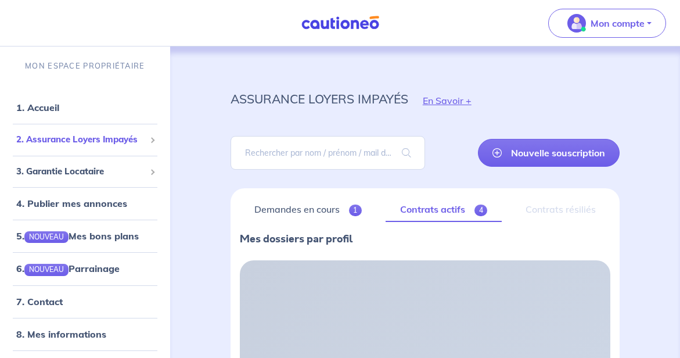
click at [117, 137] on span "2. Assurance Loyers Impayés" at bounding box center [80, 139] width 129 height 13
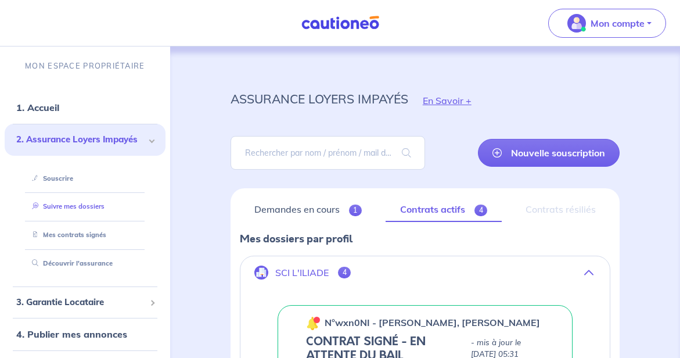
click at [80, 210] on link "Suivre mes dossiers" at bounding box center [65, 206] width 77 height 8
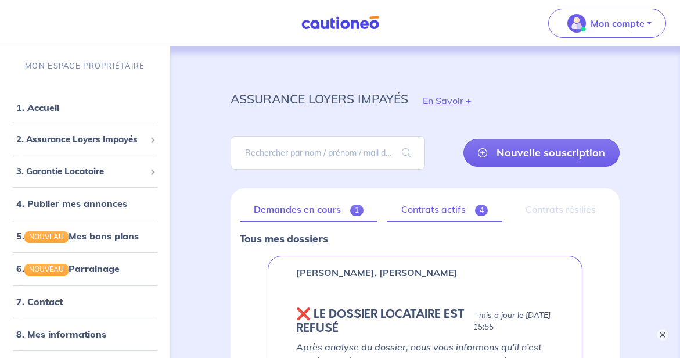
click at [419, 205] on link "Contrats actifs 4" at bounding box center [445, 210] width 116 height 24
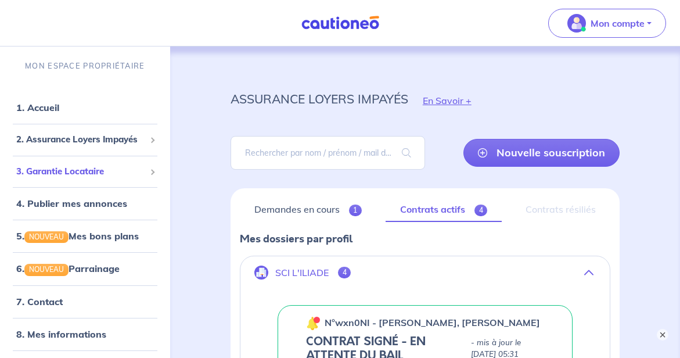
click at [79, 164] on div "3. Garantie Locataire" at bounding box center [85, 171] width 161 height 23
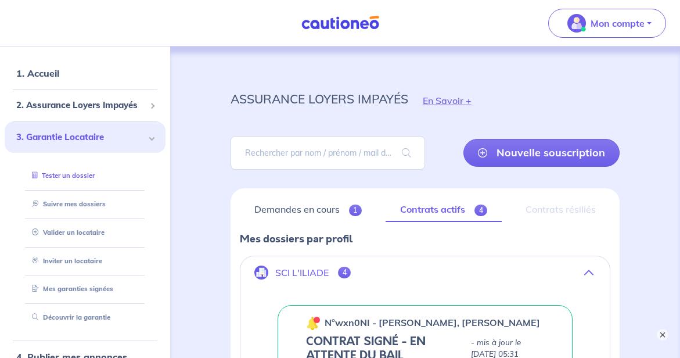
scroll to position [35, 0]
click at [85, 207] on link "Suivre mes dossiers" at bounding box center [65, 203] width 77 height 8
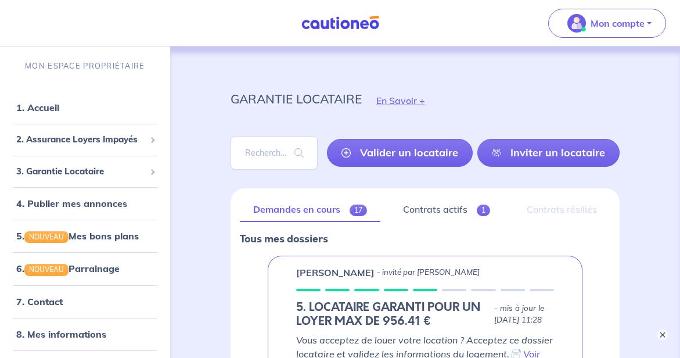
scroll to position [150, 0]
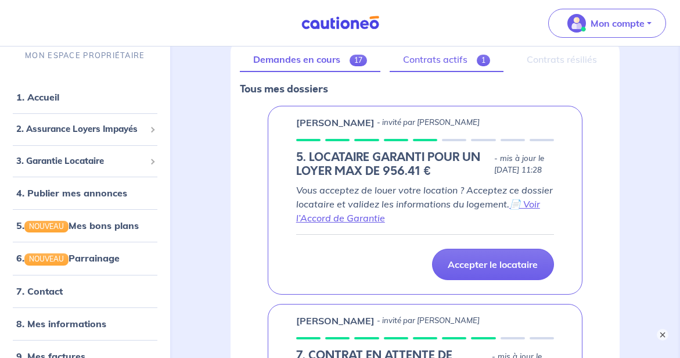
click at [411, 63] on link "Contrats actifs 1" at bounding box center [447, 60] width 114 height 24
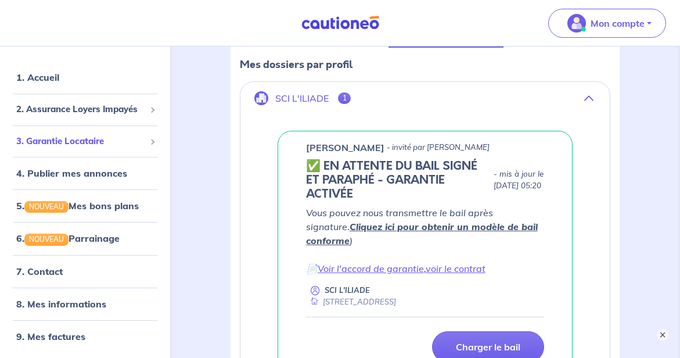
scroll to position [19, 0]
click at [37, 143] on span "3. Garantie Locataire" at bounding box center [80, 141] width 129 height 13
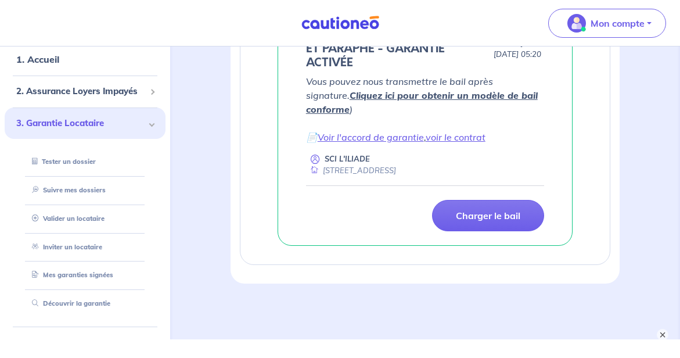
scroll to position [80, 0]
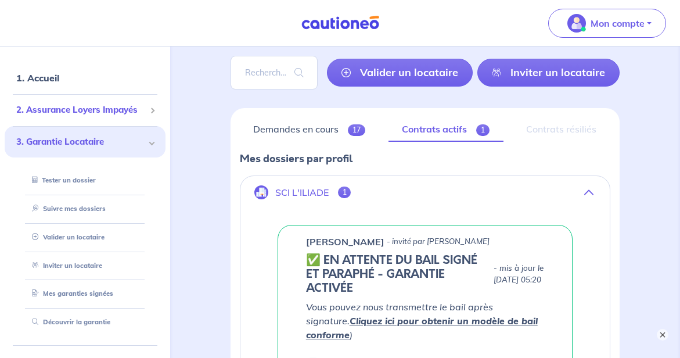
click at [107, 109] on span "2. Assurance Loyers Impayés" at bounding box center [80, 109] width 129 height 13
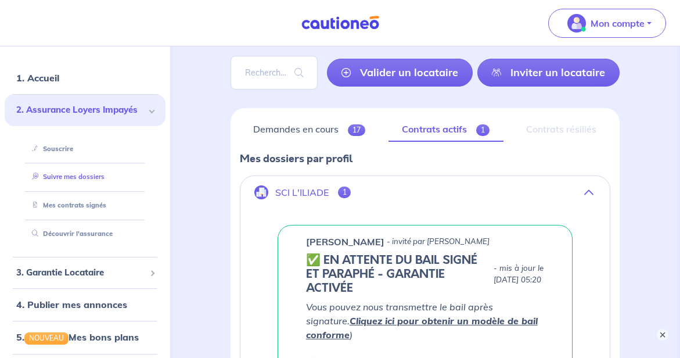
click at [71, 177] on link "Suivre mes dossiers" at bounding box center [65, 177] width 77 height 8
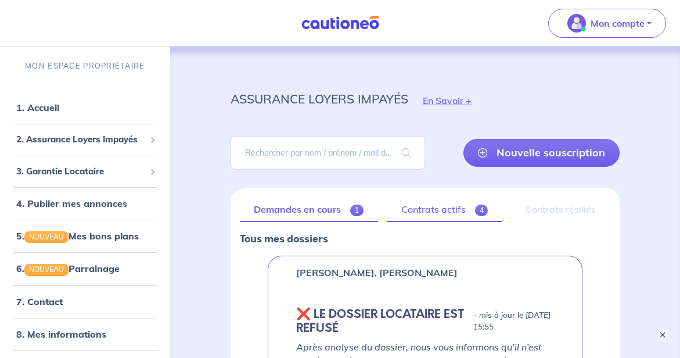
click at [431, 215] on link "Contrats actifs 4" at bounding box center [445, 210] width 116 height 24
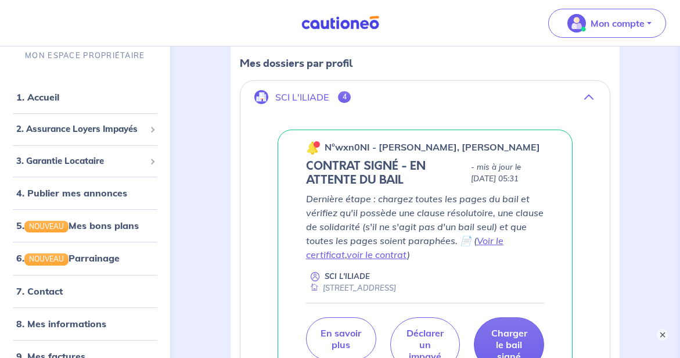
scroll to position [279, 0]
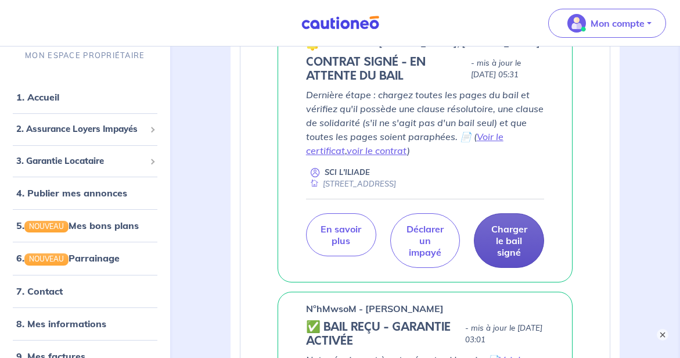
click at [521, 248] on p "Charger le bail signé" at bounding box center [509, 240] width 41 height 35
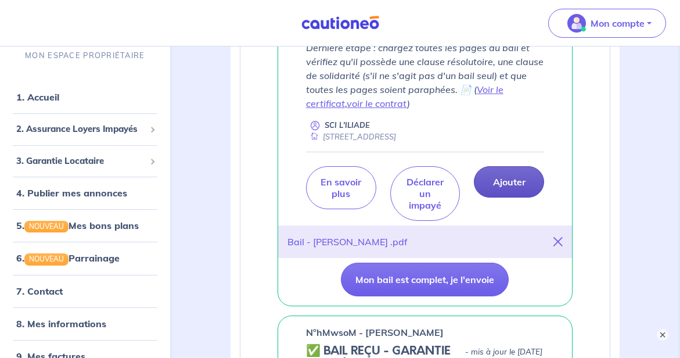
scroll to position [392, 0]
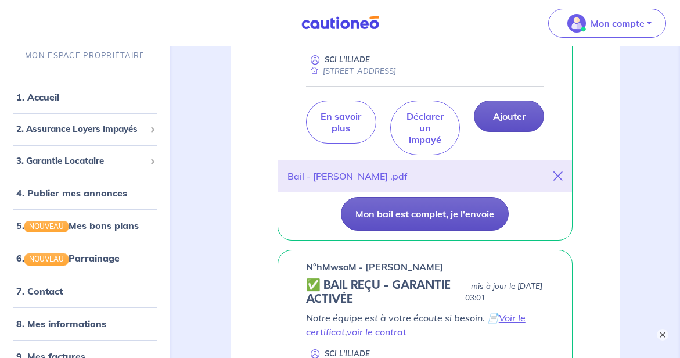
click at [451, 212] on button "Mon bail est complet, je l'envoie" at bounding box center [425, 214] width 168 height 34
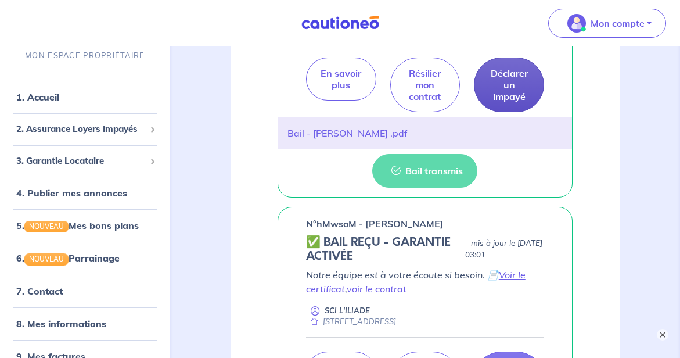
scroll to position [481, 0]
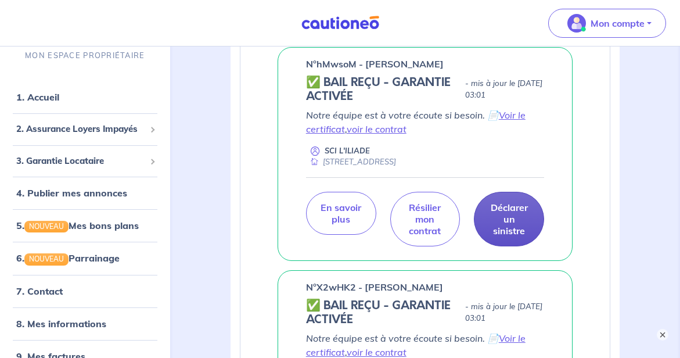
click at [492, 219] on p "Déclarer un sinistre" at bounding box center [509, 219] width 41 height 35
